Goal: Task Accomplishment & Management: Use online tool/utility

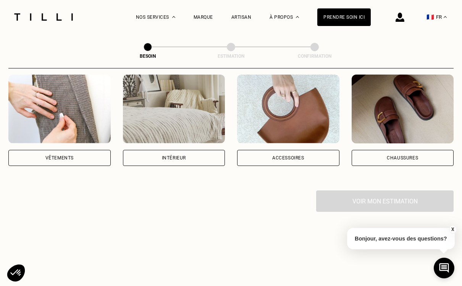
scroll to position [154, 0]
click at [299, 149] on div "Accessoires" at bounding box center [288, 157] width 102 height 16
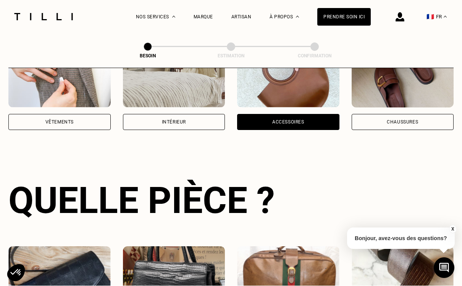
click at [71, 117] on div "Vêtements" at bounding box center [59, 122] width 102 height 16
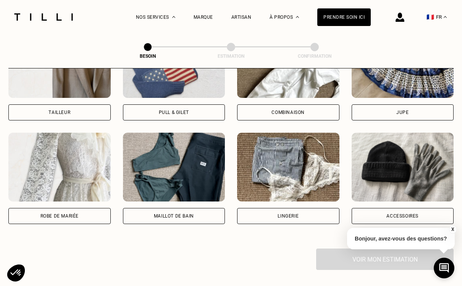
click at [402, 165] on div "Bonnet, écharpe, gants" at bounding box center [403, 169] width 86 height 8
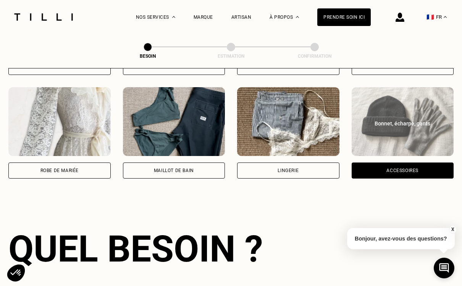
scroll to position [665, 0]
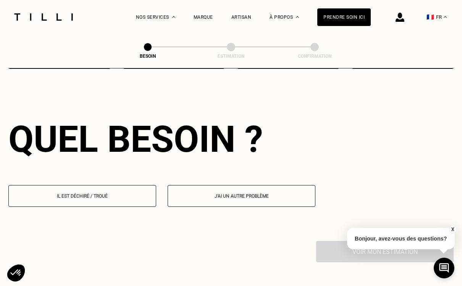
click at [123, 185] on button "Il est déchiré / troué" at bounding box center [82, 196] width 148 height 22
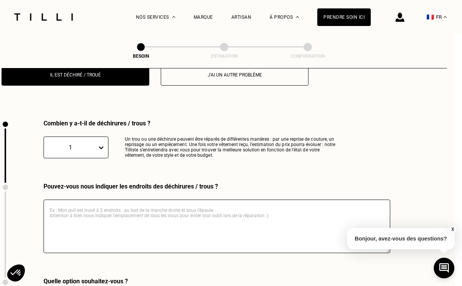
scroll to position [813, 8]
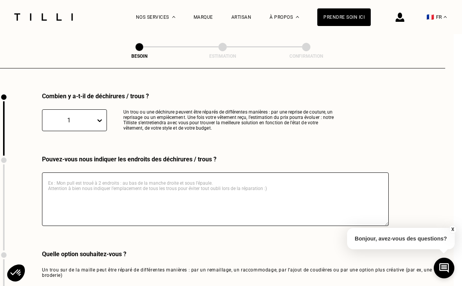
click at [205, 190] on textarea at bounding box center [215, 198] width 347 height 53
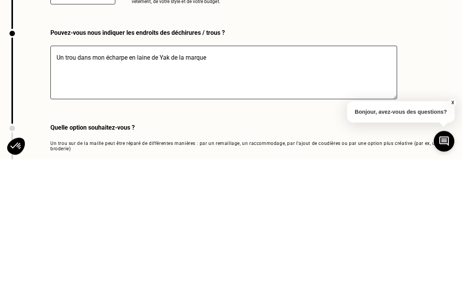
click at [166, 172] on textarea "Un trou dans mon écharpe en laine de Yak de la marque" at bounding box center [223, 198] width 347 height 53
click at [167, 172] on textarea "Un trou dans mon écharpe en laine de Yak de la marque" at bounding box center [223, 198] width 347 height 53
click at [231, 172] on textarea "Un trou dans mon écharpe en laine de yack de la marque" at bounding box center [223, 198] width 347 height 53
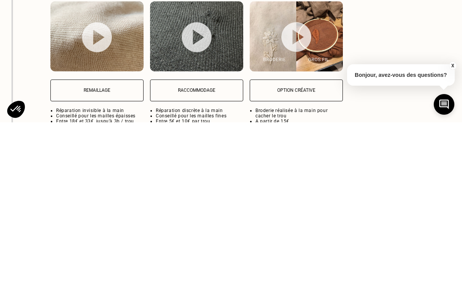
scroll to position [936, 0]
type textarea "Un trou dans mon écharpe en laine de yack de la marque Les Sublimes. À peu près…"
click at [100, 243] on button "Remaillage" at bounding box center [96, 254] width 93 height 22
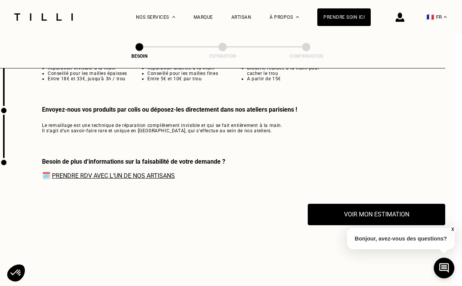
scroll to position [1154, 8]
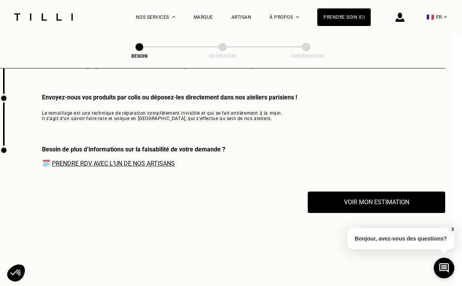
click at [368, 201] on button "Voir mon estimation" at bounding box center [377, 201] width 138 height 21
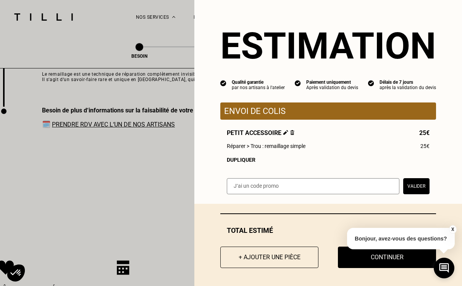
scroll to position [1193, 8]
click at [452, 233] on button "X" at bounding box center [453, 229] width 8 height 8
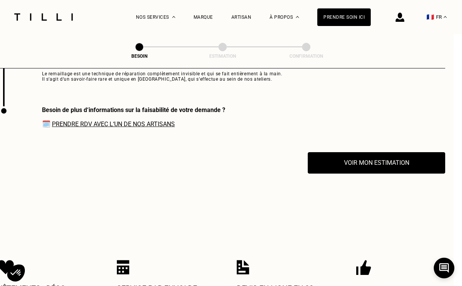
click at [421, 160] on button "Voir mon estimation" at bounding box center [377, 162] width 138 height 21
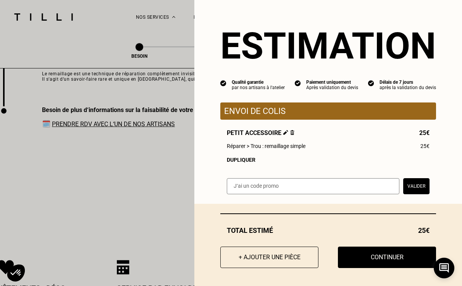
click at [385, 264] on button "Continuer" at bounding box center [387, 256] width 98 height 21
